Goal: Task Accomplishment & Management: Use online tool/utility

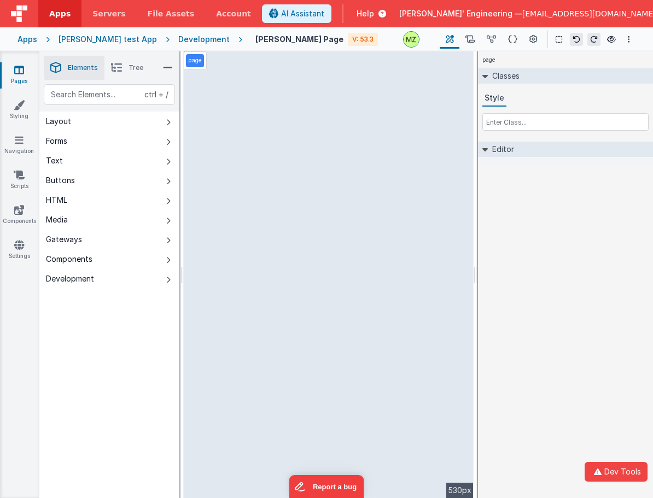
select select "required"
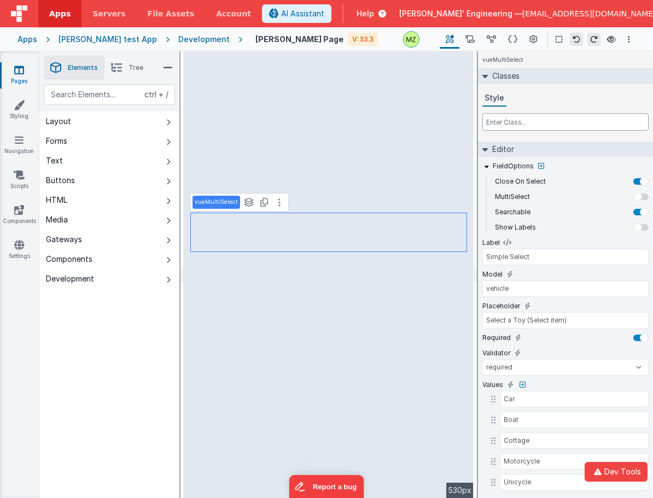
click at [502, 125] on input "text" at bounding box center [566, 122] width 166 height 18
click at [539, 164] on icon at bounding box center [541, 166] width 6 height 7
click at [416, 171] on input "text" at bounding box center [416, 170] width 113 height 18
click at [405, 173] on input "text" at bounding box center [416, 170] width 113 height 18
click at [415, 327] on div at bounding box center [326, 249] width 653 height 498
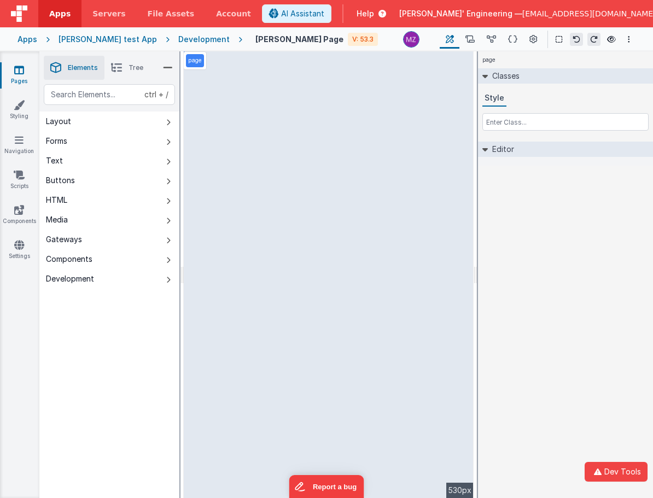
select select "email"
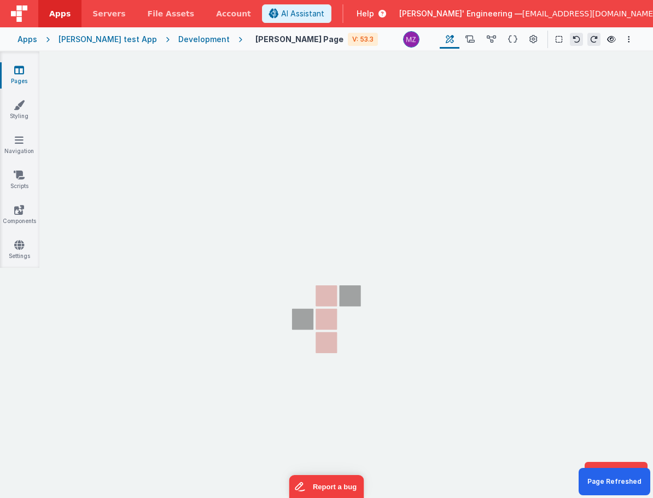
click at [412, 346] on section "Pages Styling Navigation Scripts Components Settings" at bounding box center [326, 284] width 653 height 466
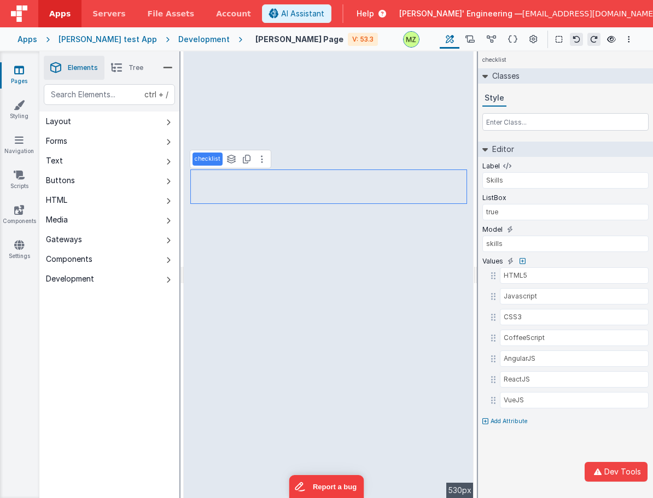
select select "required"
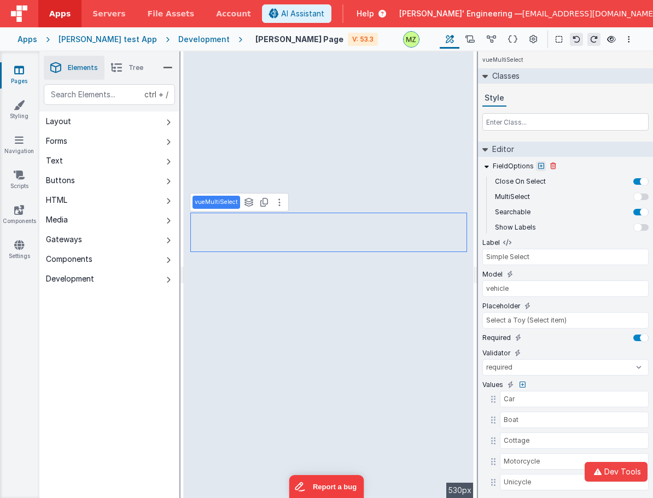
click at [538, 167] on icon at bounding box center [541, 166] width 6 height 7
type input "Simple Select"
type input "vehicle"
select select "required"
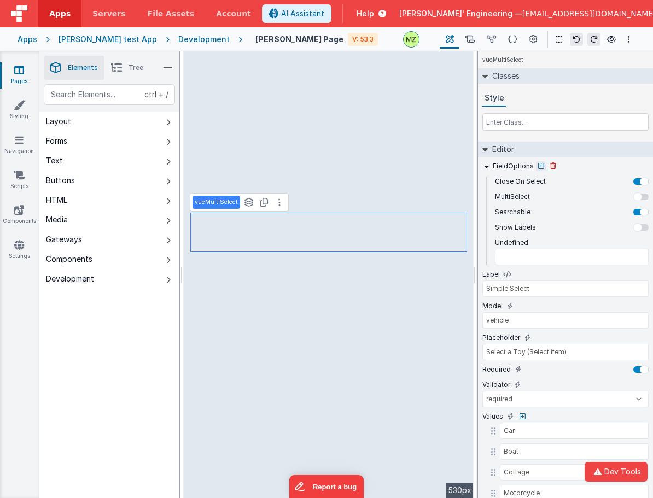
click at [540, 166] on icon at bounding box center [541, 166] width 6 height 7
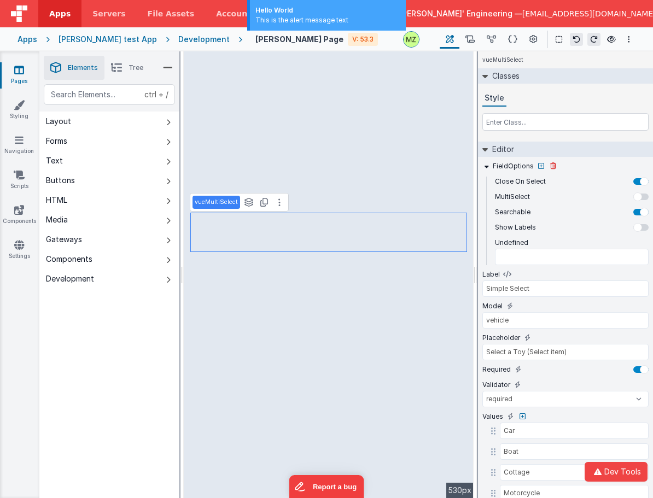
click at [544, 166] on div "FieldOptions" at bounding box center [566, 166] width 166 height 10
click at [542, 167] on icon at bounding box center [541, 166] width 6 height 7
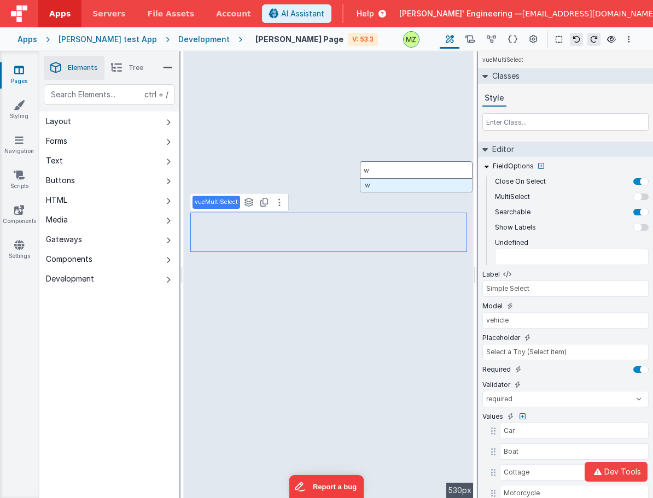
type input "ww"
type input "Simple Select"
type input "vehicle"
select select "required"
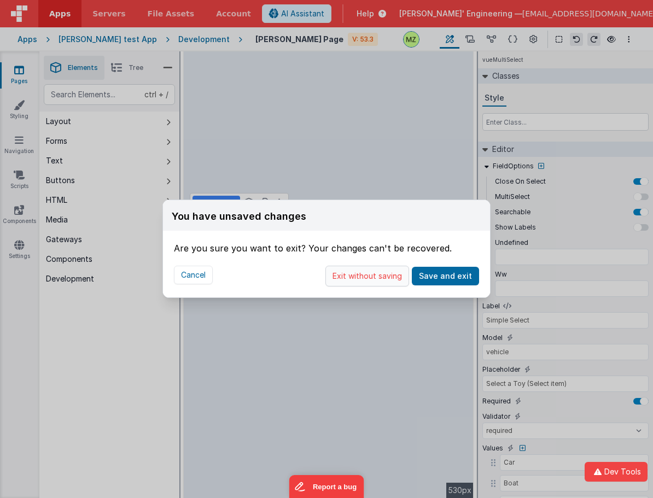
click at [367, 271] on button "Exit without saving" at bounding box center [368, 276] width 84 height 21
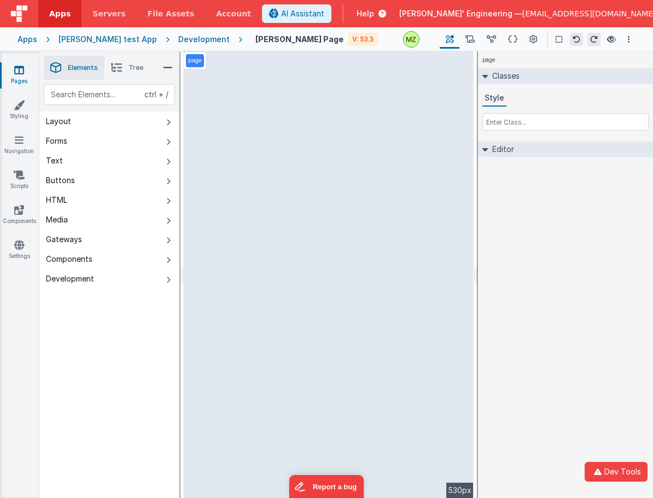
select select "required"
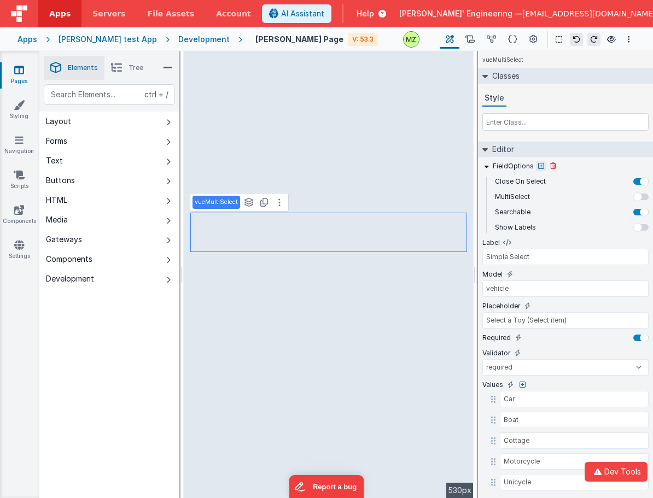
click at [542, 167] on button at bounding box center [541, 166] width 10 height 10
type input "a"
type input "Simple Select"
type input "vehicle"
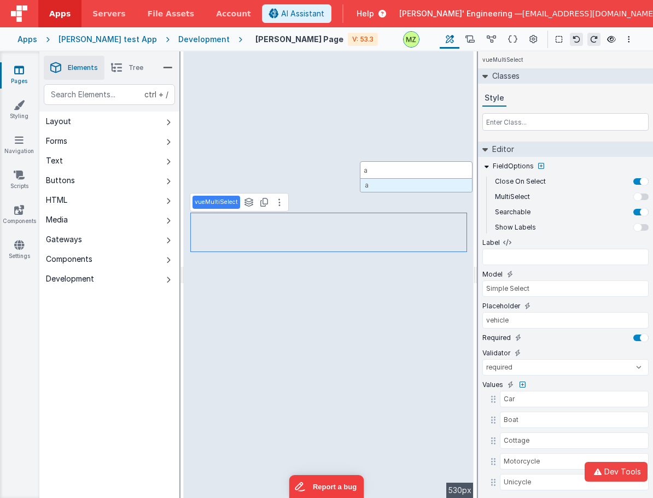
select select "required"
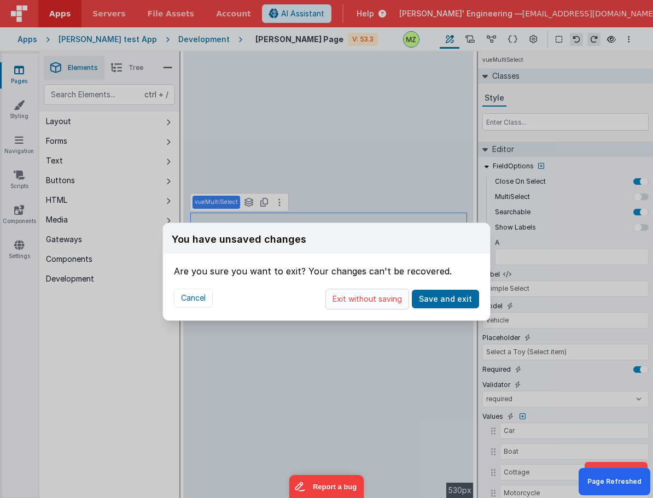
click at [370, 302] on button "Exit without saving" at bounding box center [368, 299] width 84 height 21
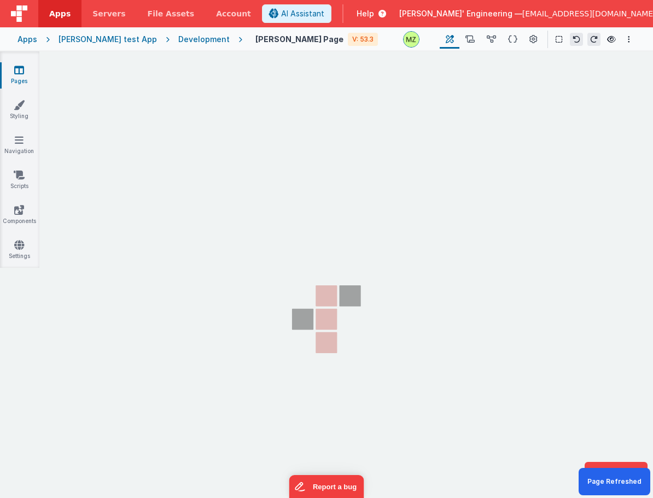
click at [367, 327] on div "You have unsaved changes Are you sure you want to exit? Your changes can't be r…" at bounding box center [326, 249] width 653 height 498
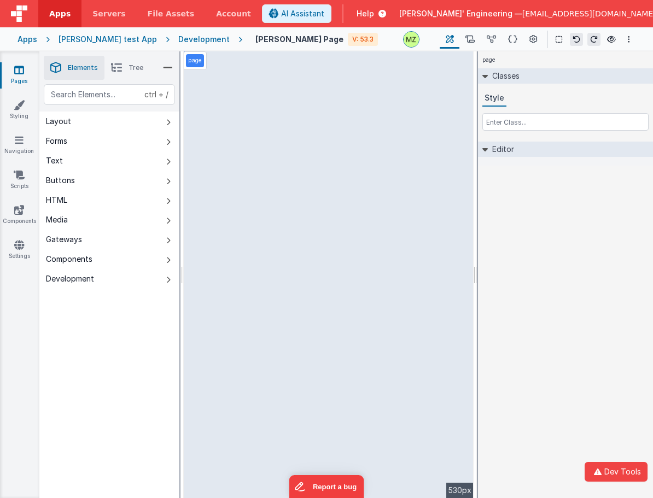
select select "required"
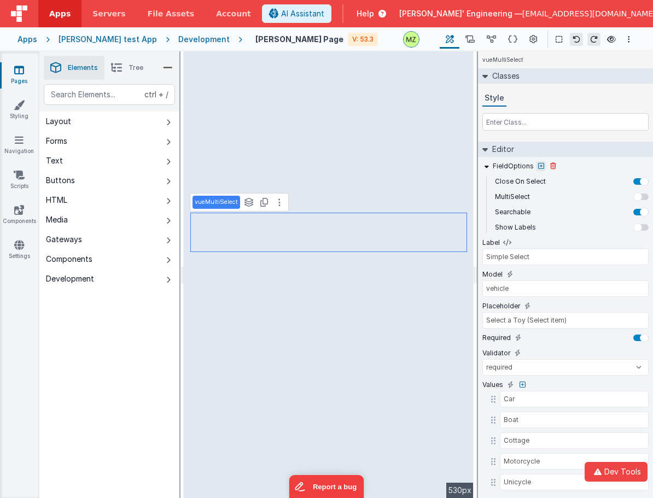
click at [542, 164] on icon at bounding box center [541, 166] width 6 height 7
type input "Simple Select"
type input "vehicle"
select select "required"
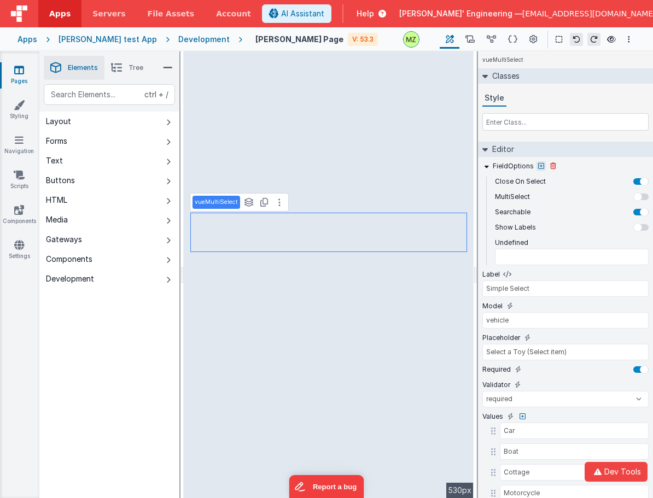
click at [538, 165] on icon at bounding box center [541, 166] width 6 height 7
click at [439, 174] on input "text" at bounding box center [416, 170] width 113 height 18
type input "a"
click at [427, 284] on div at bounding box center [326, 249] width 653 height 498
click at [540, 168] on icon at bounding box center [541, 166] width 6 height 7
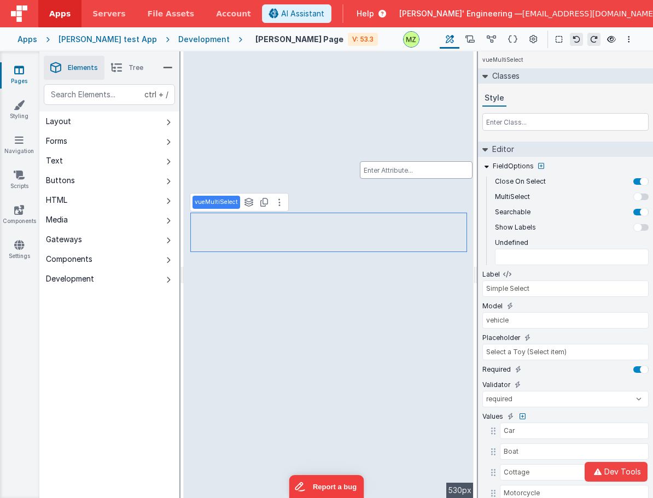
click at [532, 241] on div at bounding box center [326, 249] width 653 height 498
click at [536, 244] on icon at bounding box center [536, 243] width 6 height 7
type input "Simple Select"
type input "vehicle"
type input "Select a Toy (Select item)"
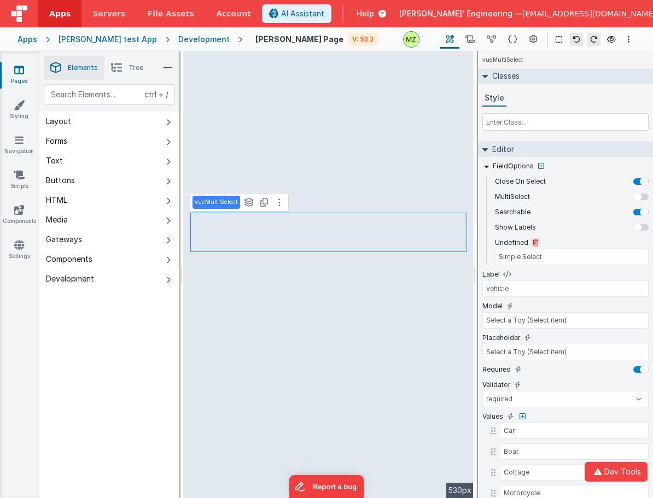
select select "required"
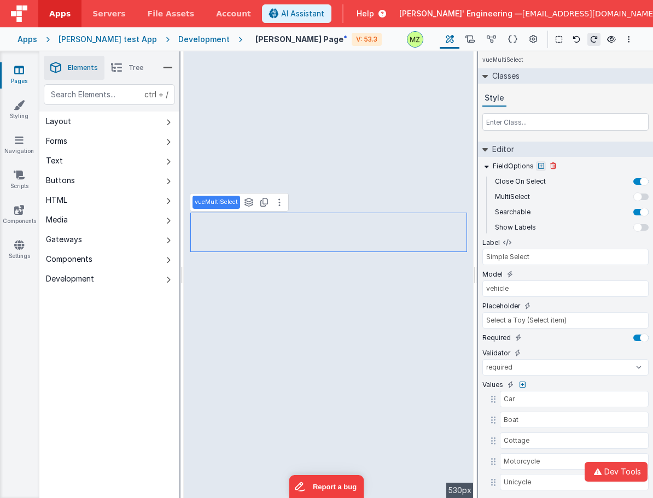
click at [539, 166] on icon at bounding box center [541, 166] width 6 height 7
click at [381, 268] on div at bounding box center [326, 249] width 653 height 498
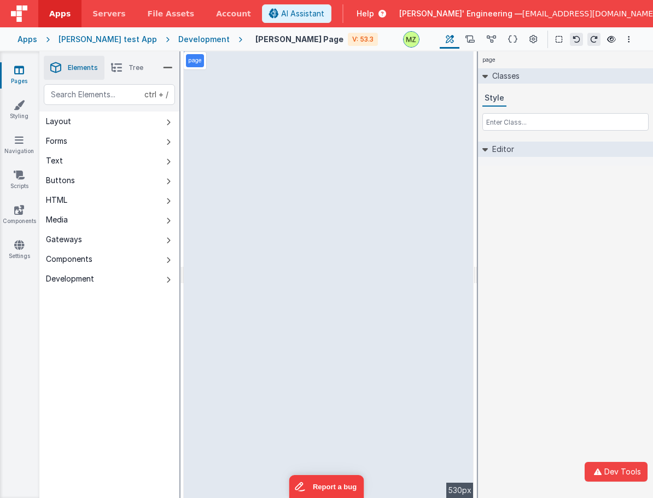
select select "required"
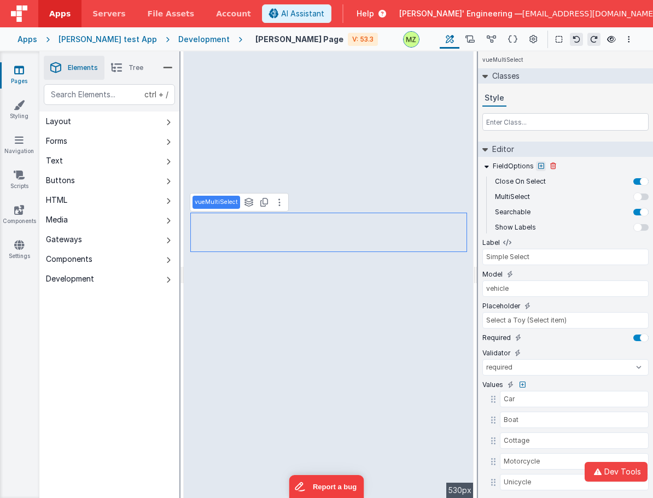
click at [539, 168] on icon at bounding box center [541, 166] width 6 height 7
type input "Simple Select"
type input "vehicle"
select select "required"
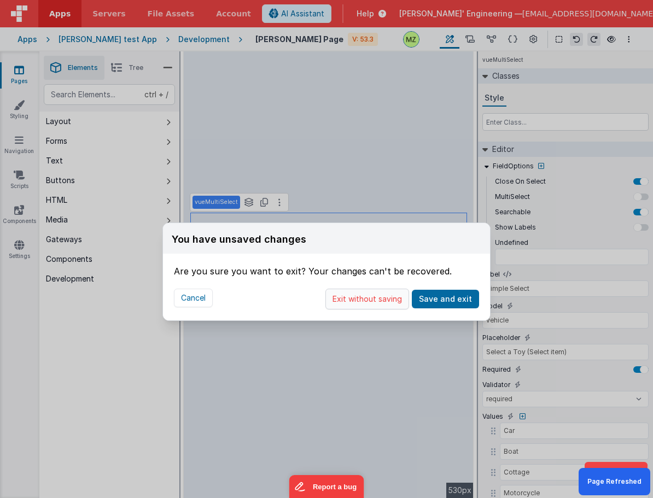
click at [367, 306] on button "Exit without saving" at bounding box center [368, 299] width 84 height 21
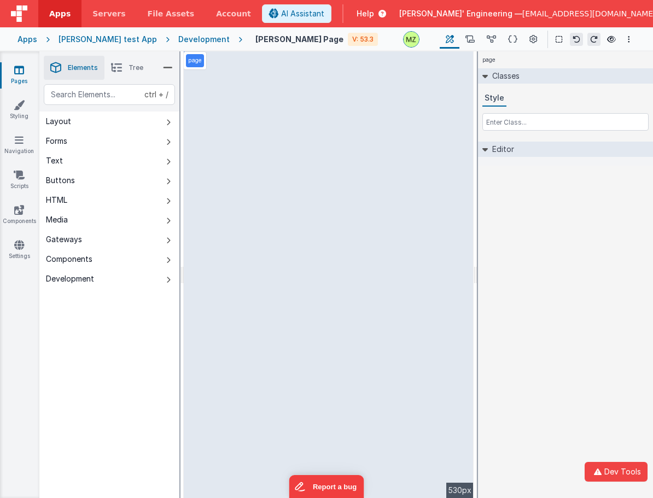
select select "required"
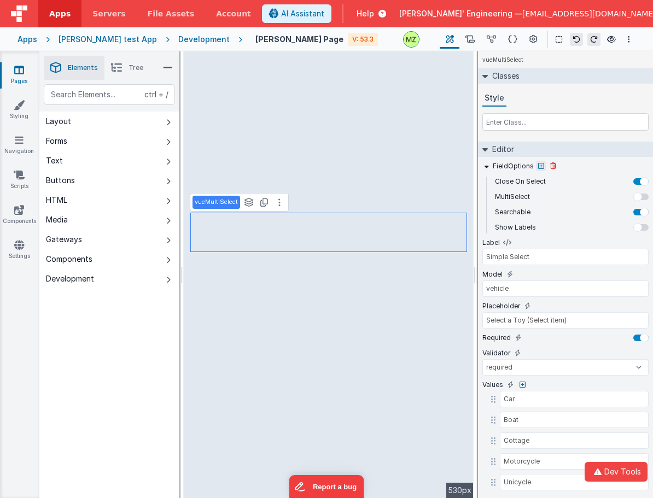
click at [538, 168] on icon at bounding box center [541, 166] width 6 height 7
click at [433, 170] on input "text" at bounding box center [416, 170] width 113 height 18
click at [135, 381] on div at bounding box center [326, 249] width 653 height 498
click at [154, 398] on div "ctrl + / Layout Forms Text Buttons HTML Media Gateways Components Development P…" at bounding box center [109, 317] width 140 height 466
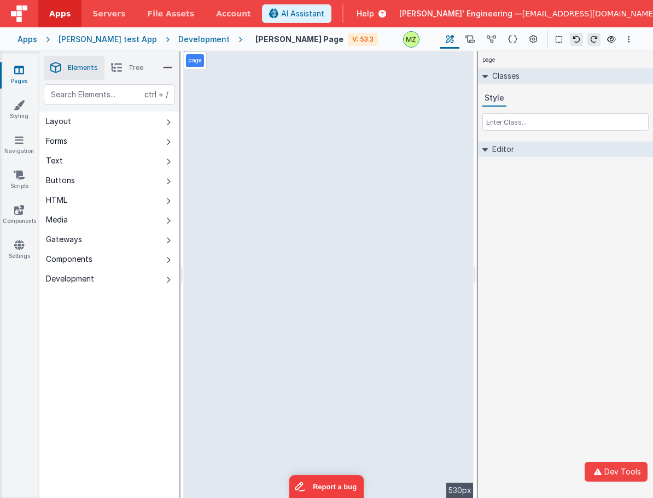
select select "required"
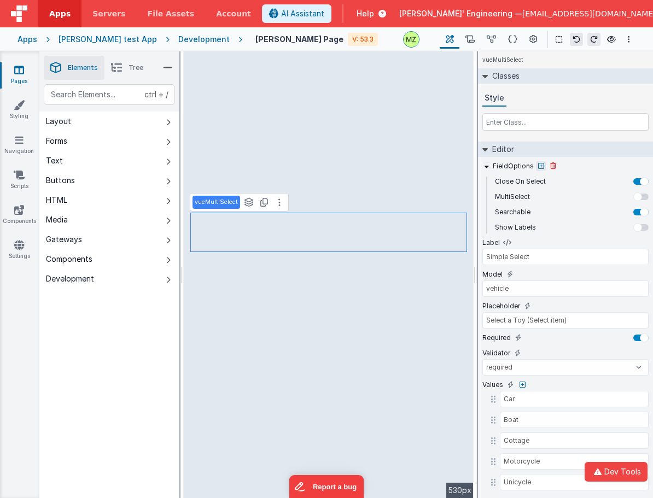
click at [539, 168] on icon at bounding box center [541, 166] width 6 height 7
click at [527, 108] on div at bounding box center [326, 249] width 653 height 498
click at [520, 118] on input "text" at bounding box center [566, 122] width 166 height 18
click at [532, 260] on input "Simple Select" at bounding box center [566, 257] width 166 height 16
click at [123, 100] on div "text" at bounding box center [109, 94] width 131 height 21
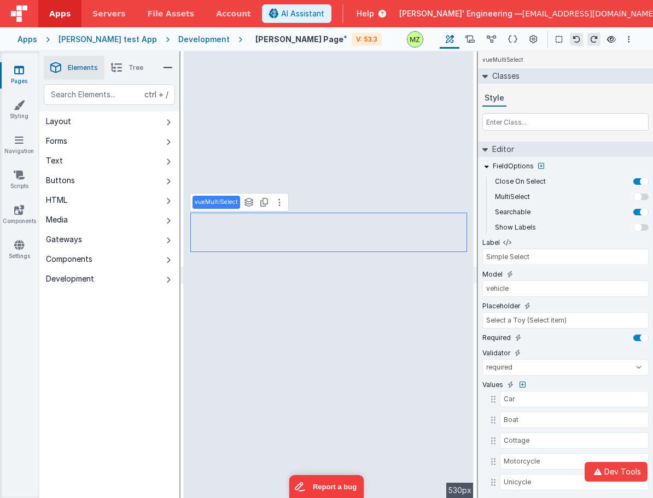
click at [217, 206] on p "vueMultiSelect" at bounding box center [216, 202] width 43 height 9
click at [217, 205] on input "vueMultiSelect" at bounding box center [212, 203] width 35 height 10
click at [563, 137] on div "Classes Style" at bounding box center [565, 102] width 175 height 69
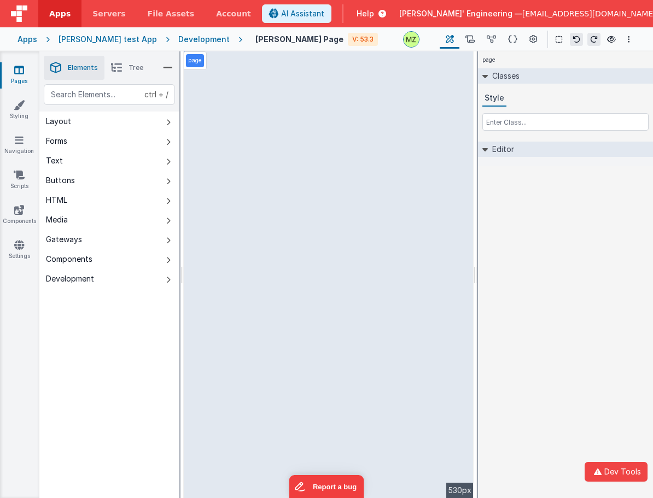
select select "required"
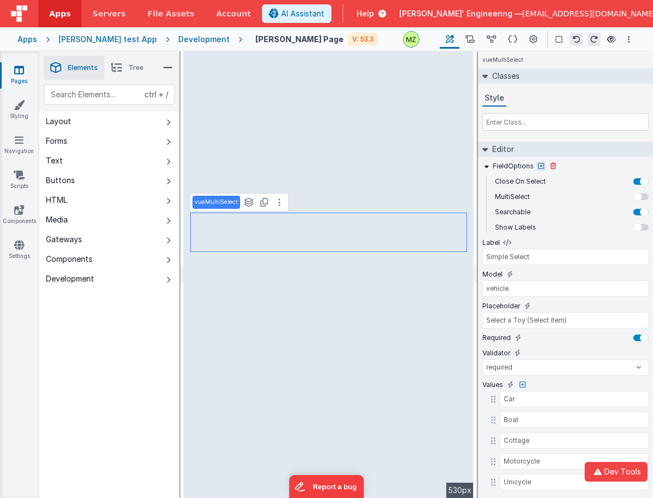
click at [538, 164] on icon at bounding box center [541, 166] width 6 height 7
click at [538, 168] on icon at bounding box center [541, 166] width 6 height 7
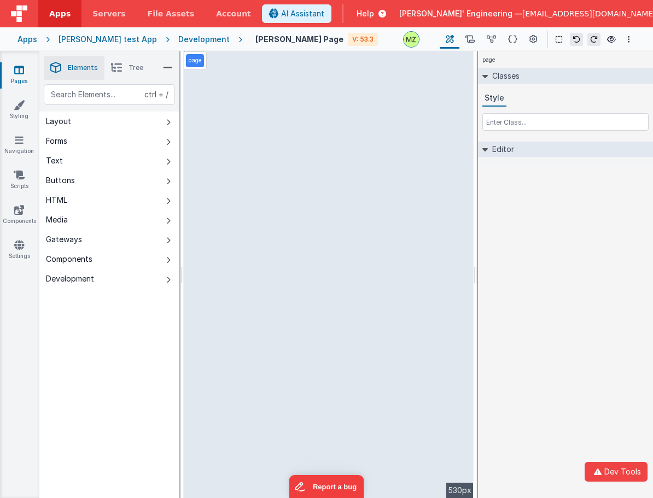
click at [503, 154] on h2 "Editor" at bounding box center [501, 149] width 26 height 15
click at [497, 151] on h2 "Editor" at bounding box center [501, 149] width 26 height 15
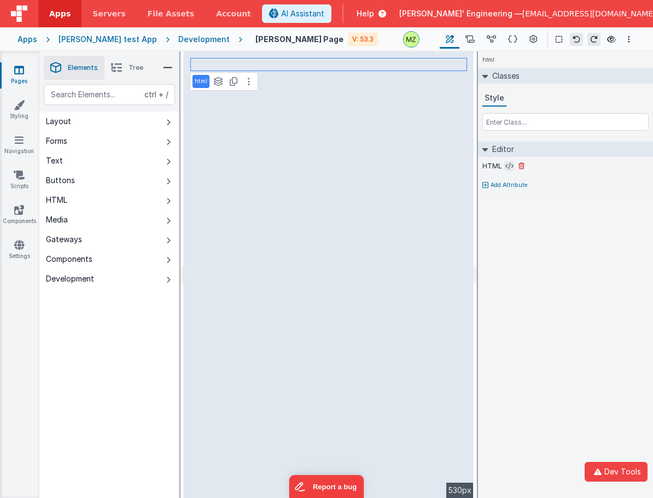
click at [511, 166] on icon at bounding box center [509, 166] width 8 height 9
select select "required"
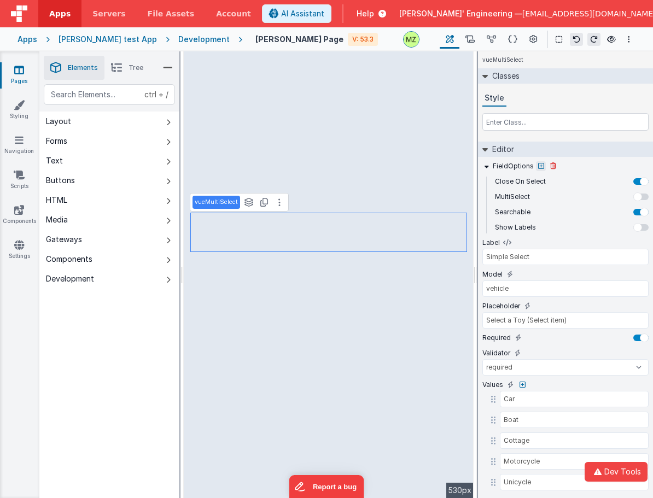
click at [538, 165] on icon at bounding box center [541, 166] width 6 height 7
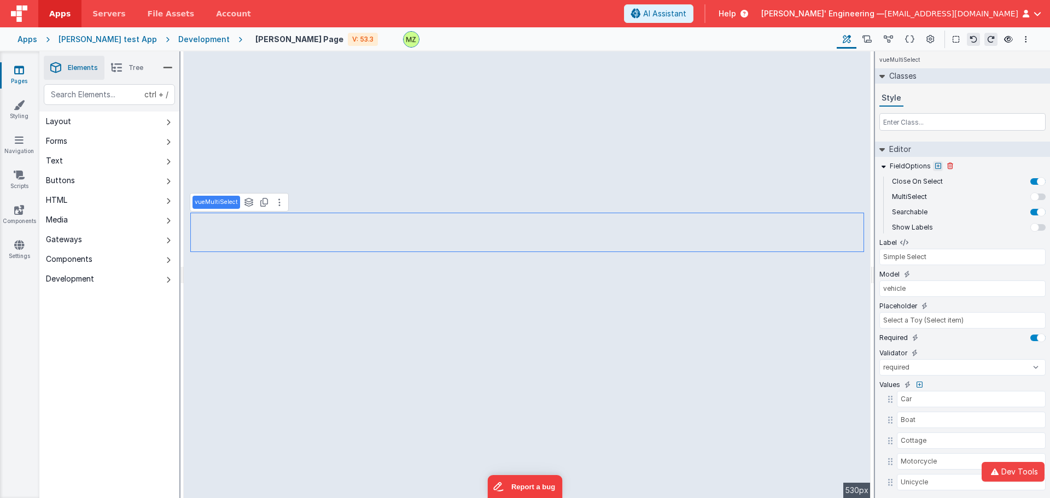
click at [653, 165] on icon at bounding box center [938, 166] width 6 height 7
click at [226, 202] on p "vueMultiSelect" at bounding box center [216, 202] width 43 height 9
click at [217, 207] on input "vueMultiSelect" at bounding box center [212, 203] width 35 height 10
click at [107, 65] on li "Tree" at bounding box center [126, 68] width 45 height 24
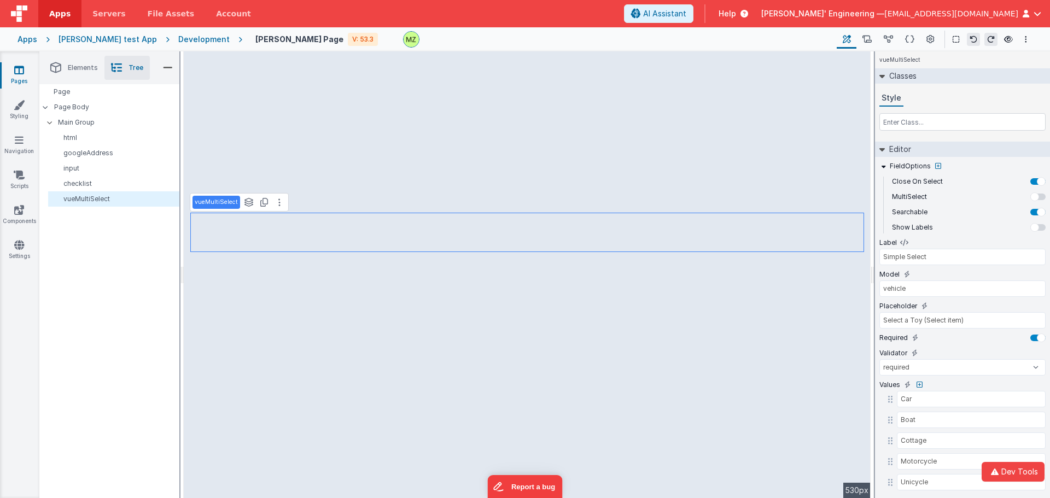
click at [117, 69] on icon at bounding box center [116, 67] width 11 height 15
click at [73, 135] on p "html" at bounding box center [116, 137] width 126 height 9
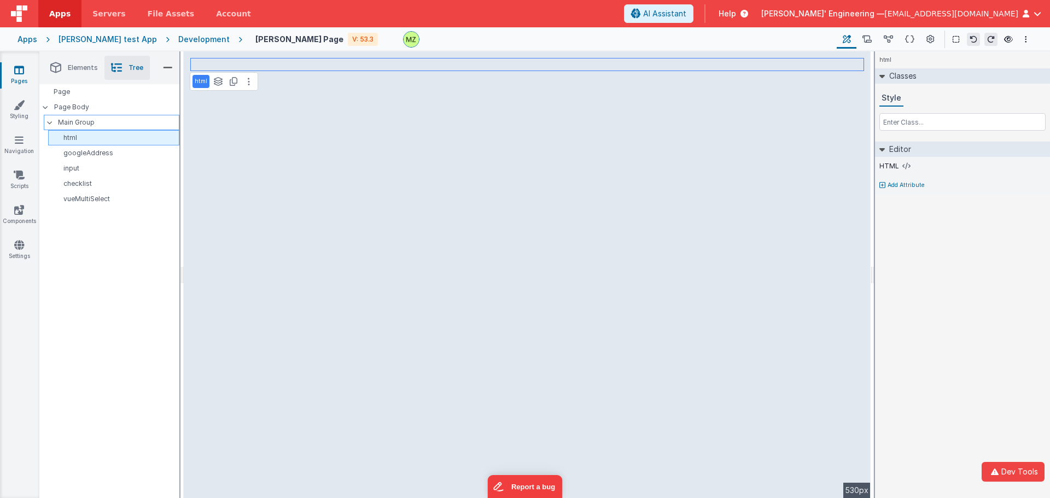
click at [51, 125] on div at bounding box center [53, 122] width 10 height 9
click at [49, 123] on icon at bounding box center [49, 122] width 3 height 9
click at [184, 43] on div "Development" at bounding box center [203, 39] width 51 height 11
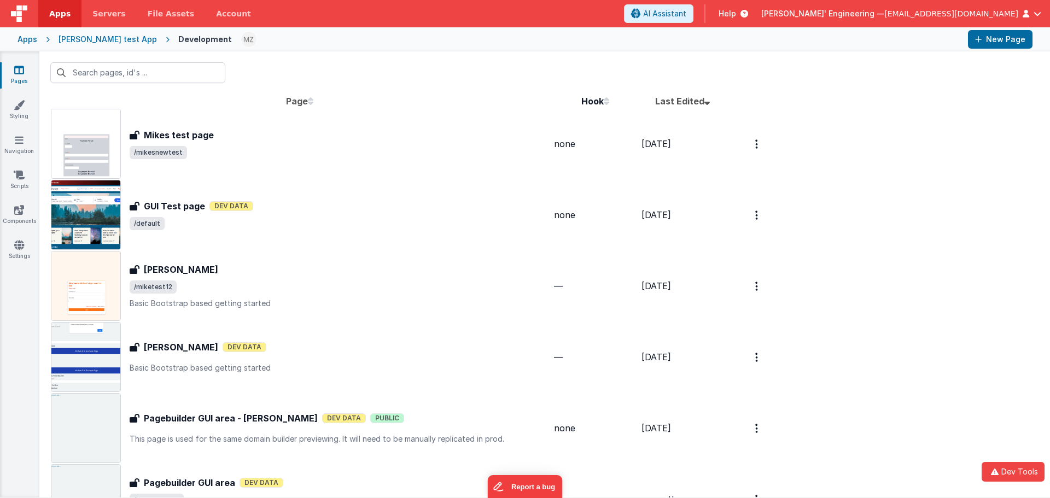
click at [194, 135] on h3 "Mikes test page" at bounding box center [179, 135] width 70 height 13
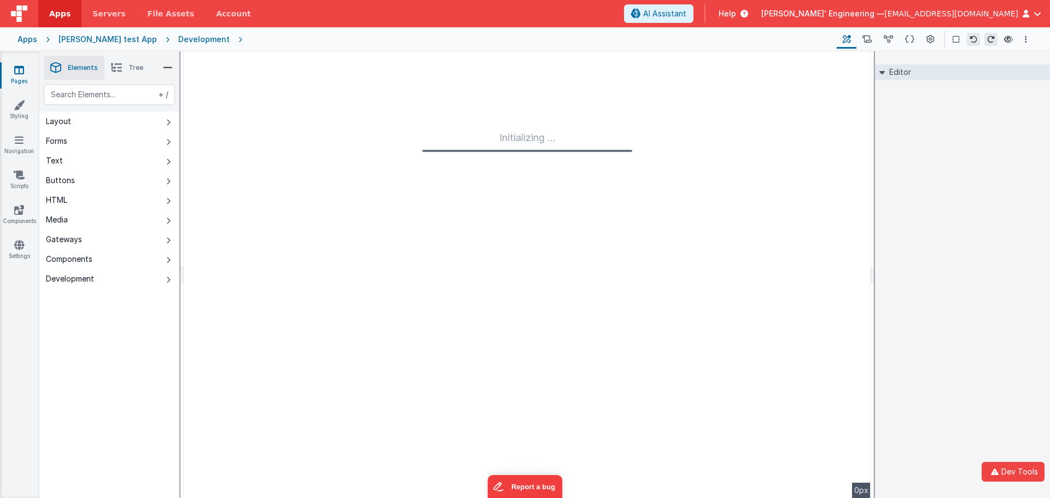
click at [126, 66] on li "Tree" at bounding box center [126, 68] width 45 height 24
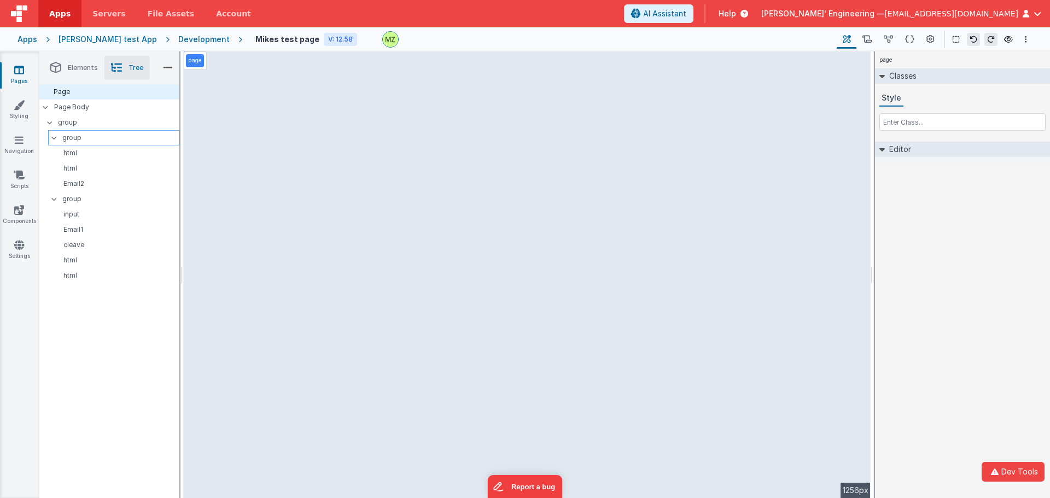
click at [52, 138] on icon at bounding box center [54, 137] width 9 height 3
click at [52, 138] on div "group" at bounding box center [113, 137] width 131 height 15
click at [52, 135] on div "group" at bounding box center [113, 137] width 131 height 15
click at [55, 140] on icon at bounding box center [54, 137] width 3 height 9
click at [54, 137] on icon at bounding box center [54, 137] width 9 height 3
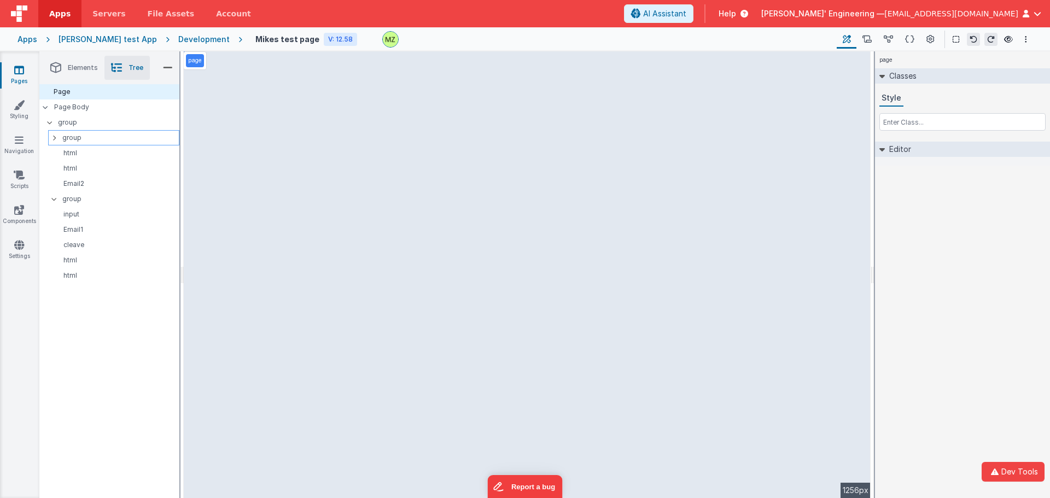
click at [54, 136] on icon at bounding box center [54, 137] width 3 height 9
click at [54, 138] on icon at bounding box center [54, 137] width 9 height 3
click at [50, 122] on icon at bounding box center [49, 122] width 9 height 3
drag, startPoint x: 50, startPoint y: 122, endPoint x: 50, endPoint y: 129, distance: 7.1
click at [50, 123] on icon at bounding box center [49, 122] width 3 height 9
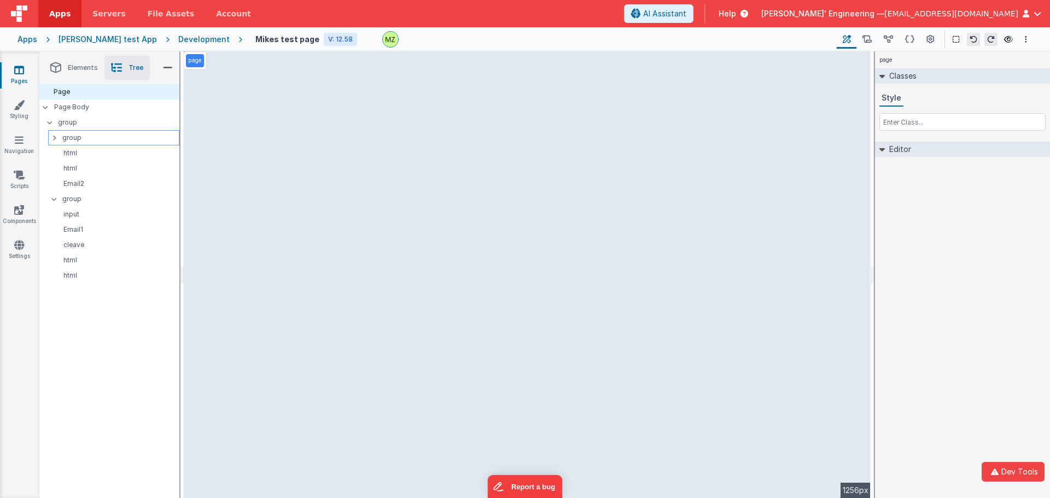
click at [54, 140] on icon at bounding box center [54, 137] width 3 height 9
click at [54, 198] on icon at bounding box center [54, 198] width 9 height 3
click at [54, 198] on icon at bounding box center [54, 199] width 3 height 9
click at [54, 198] on icon at bounding box center [54, 198] width 9 height 3
click at [54, 198] on icon at bounding box center [54, 199] width 3 height 9
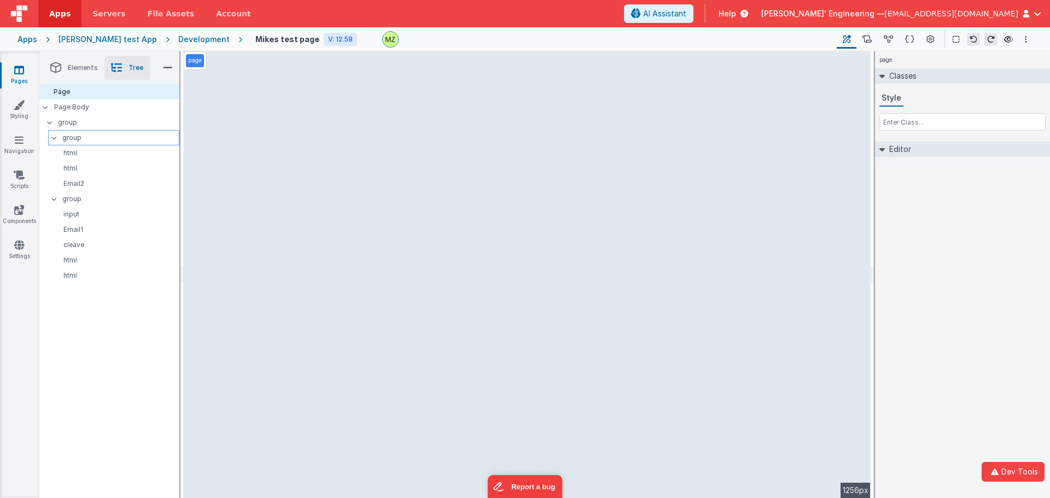
click at [53, 141] on div at bounding box center [58, 137] width 10 height 9
click at [53, 141] on icon at bounding box center [54, 137] width 3 height 9
click at [82, 198] on p "group" at bounding box center [120, 199] width 117 height 12
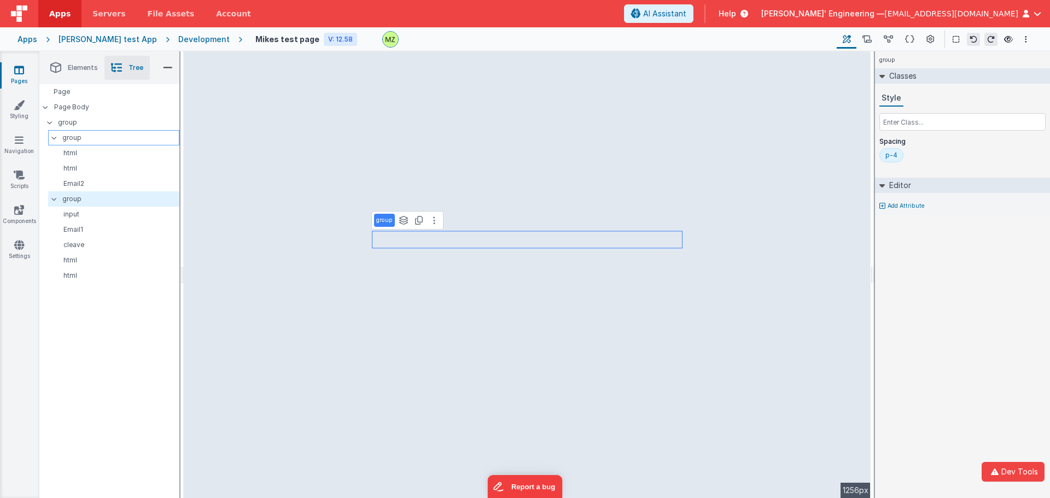
click at [77, 134] on p "group" at bounding box center [120, 138] width 117 height 12
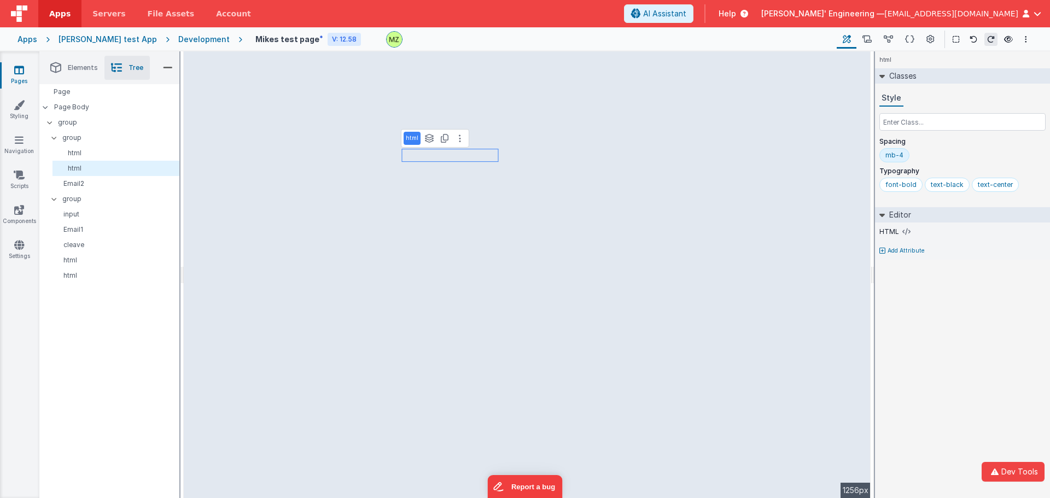
select select "email"
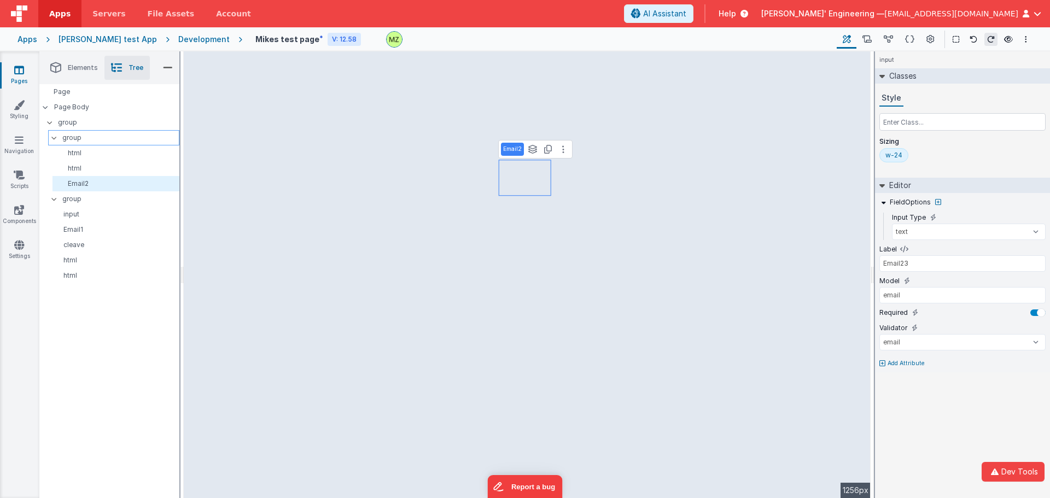
click at [55, 140] on icon at bounding box center [54, 137] width 9 height 3
click at [54, 140] on icon at bounding box center [54, 137] width 3 height 9
click at [56, 200] on icon at bounding box center [54, 198] width 9 height 3
click at [50, 199] on div "group" at bounding box center [113, 198] width 131 height 15
click at [55, 198] on icon at bounding box center [54, 199] width 3 height 9
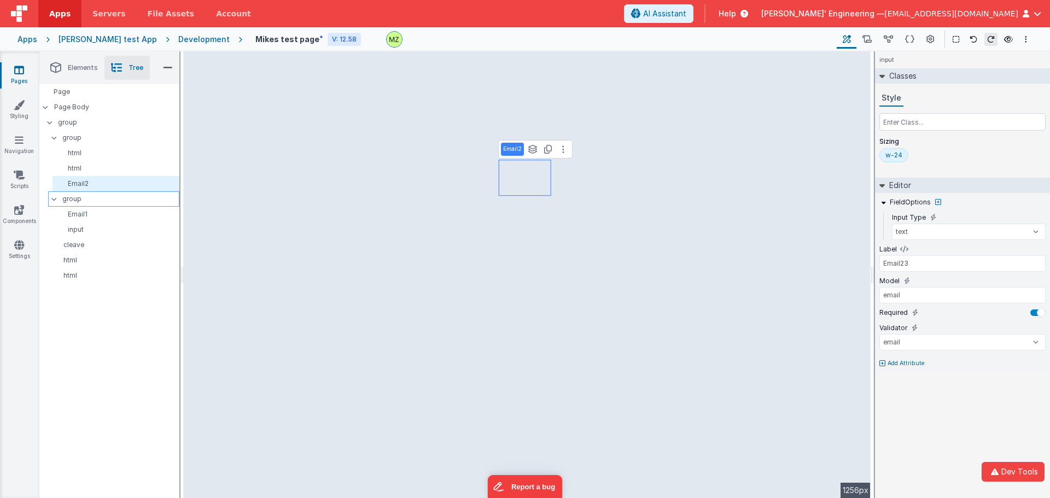
click at [55, 199] on icon at bounding box center [54, 198] width 9 height 3
click at [50, 199] on div "group" at bounding box center [113, 198] width 131 height 15
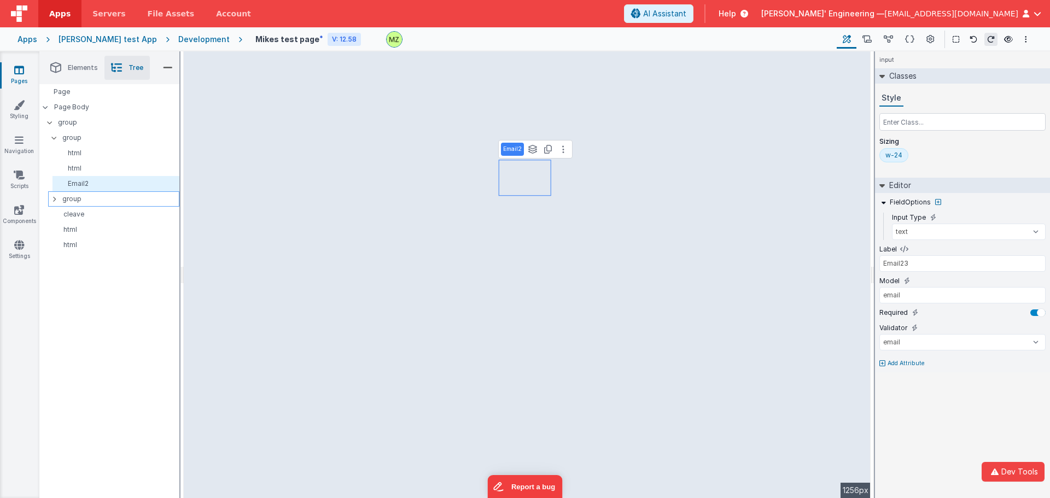
click at [50, 199] on div "group" at bounding box center [113, 198] width 131 height 15
click at [54, 199] on icon at bounding box center [54, 199] width 3 height 9
click at [54, 199] on icon at bounding box center [54, 198] width 9 height 3
click at [51, 198] on div "group" at bounding box center [113, 198] width 131 height 15
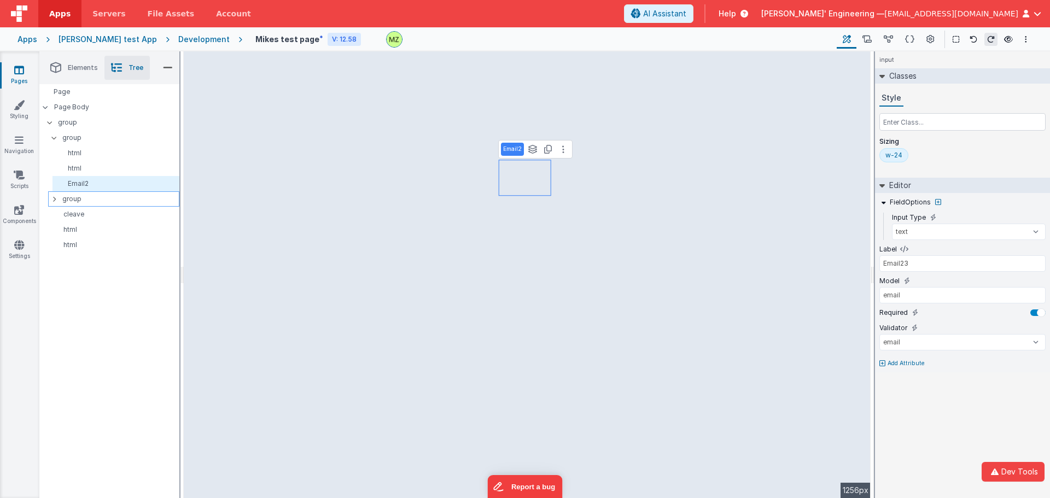
click at [51, 198] on div "group" at bounding box center [113, 198] width 131 height 15
click at [53, 198] on icon at bounding box center [54, 199] width 3 height 9
click at [59, 199] on icon at bounding box center [54, 198] width 9 height 3
click at [54, 199] on icon at bounding box center [54, 199] width 3 height 9
click at [48, 198] on div "group" at bounding box center [113, 198] width 131 height 15
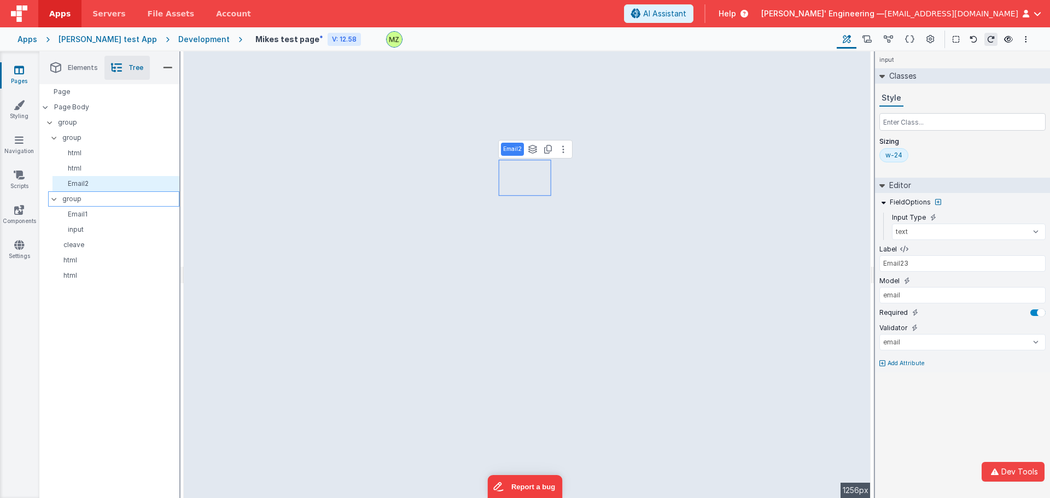
click at [48, 198] on div "group" at bounding box center [113, 198] width 131 height 15
click at [50, 200] on icon at bounding box center [54, 198] width 9 height 3
click at [50, 200] on div "group" at bounding box center [113, 198] width 131 height 15
click at [50, 199] on div "group" at bounding box center [113, 198] width 131 height 15
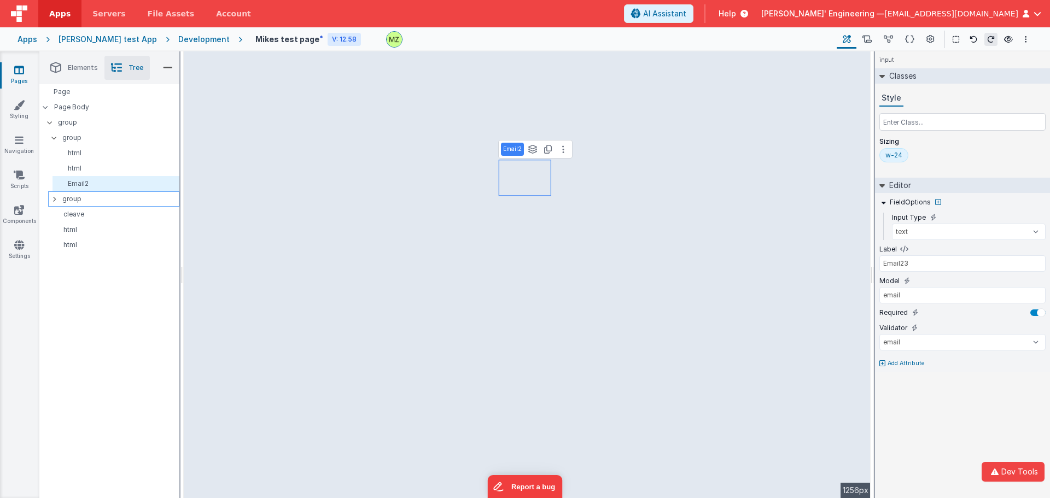
click at [50, 199] on div "group" at bounding box center [113, 198] width 131 height 15
click at [54, 197] on icon at bounding box center [54, 199] width 3 height 9
click at [54, 197] on icon at bounding box center [54, 198] width 9 height 3
click at [653, 125] on input "text" at bounding box center [963, 122] width 166 height 18
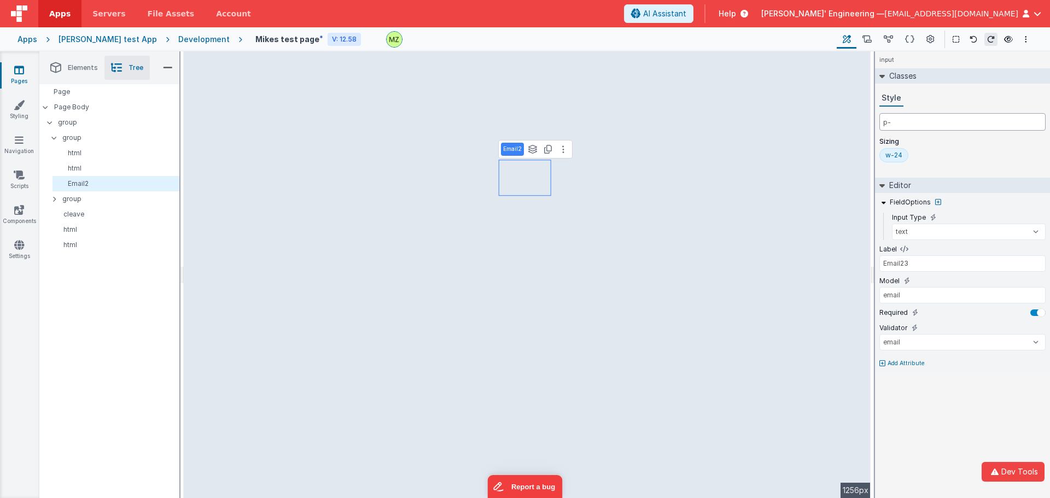
type input "p-4"
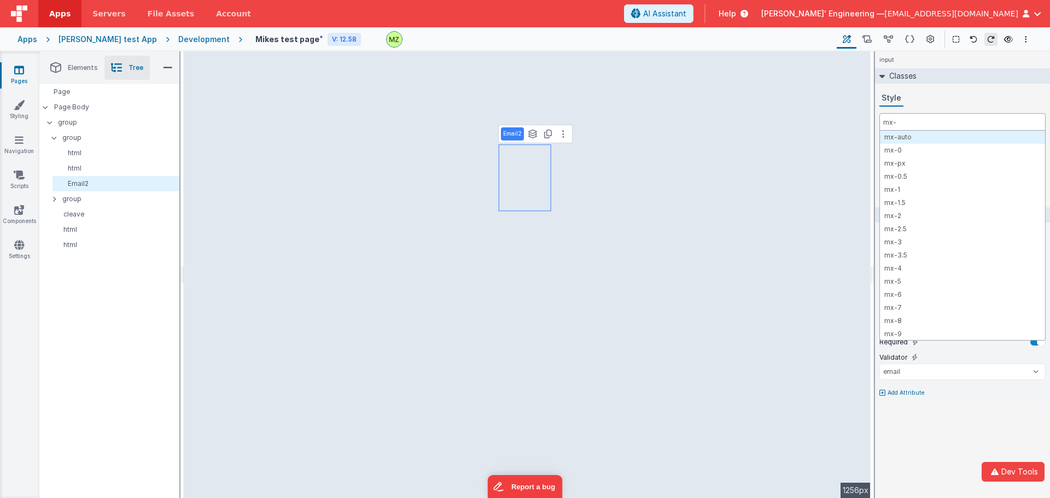
type input "mx-2"
type input "me"
